Goal: Task Accomplishment & Management: Use online tool/utility

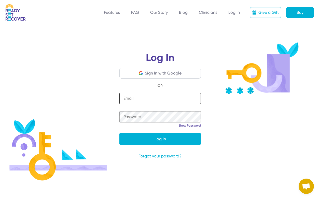
click at [157, 95] on input "email" at bounding box center [160, 98] width 82 height 11
type input "**********"
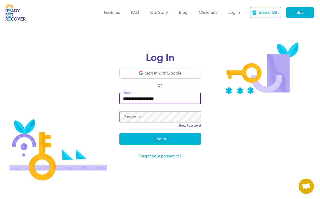
drag, startPoint x: 169, startPoint y: 100, endPoint x: 103, endPoint y: 100, distance: 65.2
click at [103, 100] on div "**********" at bounding box center [160, 106] width 306 height 148
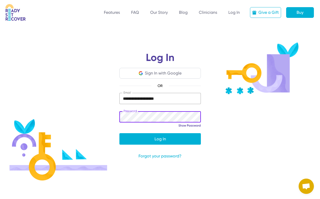
click at [119, 133] on button "Log In" at bounding box center [160, 138] width 82 height 11
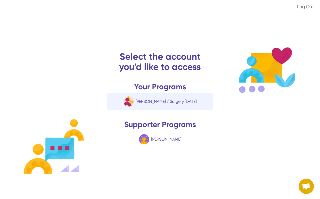
click at [185, 103] on span "January 1, 2023" at bounding box center [191, 101] width 12 height 5
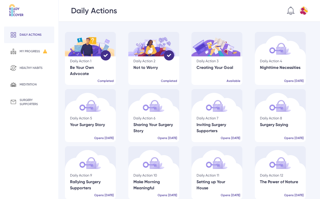
click at [101, 70] on div "Be Your Own Advocate" at bounding box center [90, 70] width 41 height 12
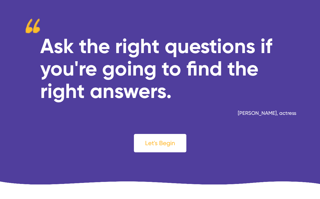
click at [150, 141] on div "Let's Begin" at bounding box center [160, 143] width 52 height 18
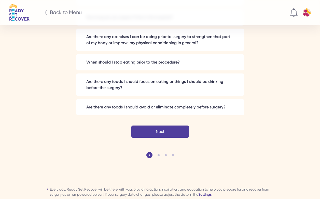
click at [164, 125] on div "Next" at bounding box center [160, 131] width 58 height 12
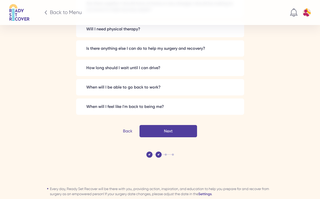
click at [0, 0] on div "Next" at bounding box center [0, 0] width 0 height 0
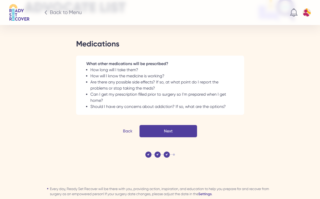
click at [0, 0] on div "Next" at bounding box center [0, 0] width 0 height 0
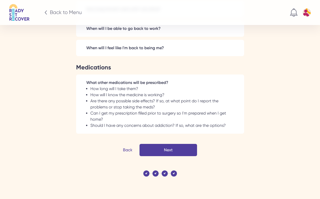
scroll to position [1929, 0]
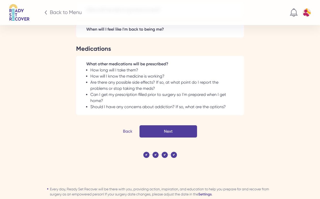
click at [169, 125] on button "Next" at bounding box center [169, 131] width 58 height 12
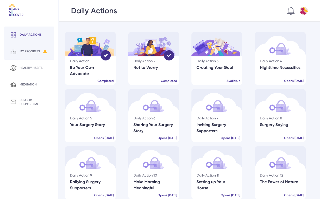
click at [32, 49] on div "my progress" at bounding box center [30, 51] width 20 height 4
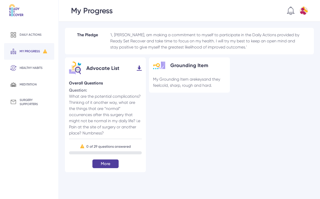
click at [103, 161] on button "More" at bounding box center [105, 163] width 26 height 9
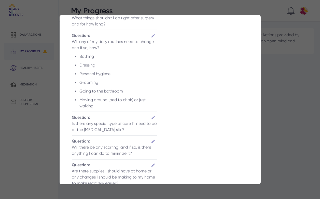
scroll to position [623, 0]
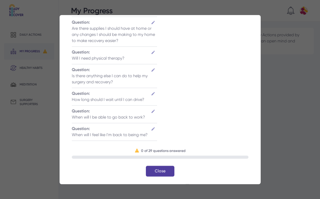
click at [166, 169] on div "Close" at bounding box center [160, 170] width 29 height 11
